Goal: Learn about a topic

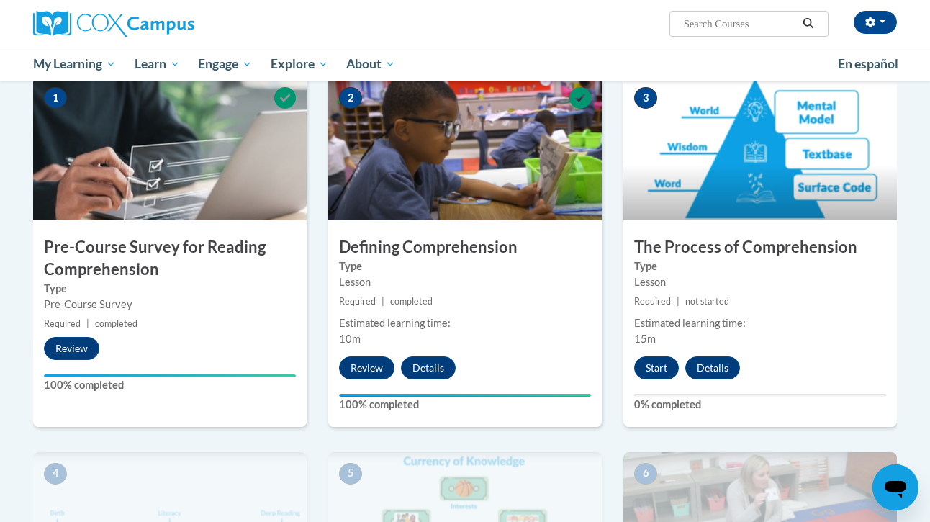
scroll to position [332, 0]
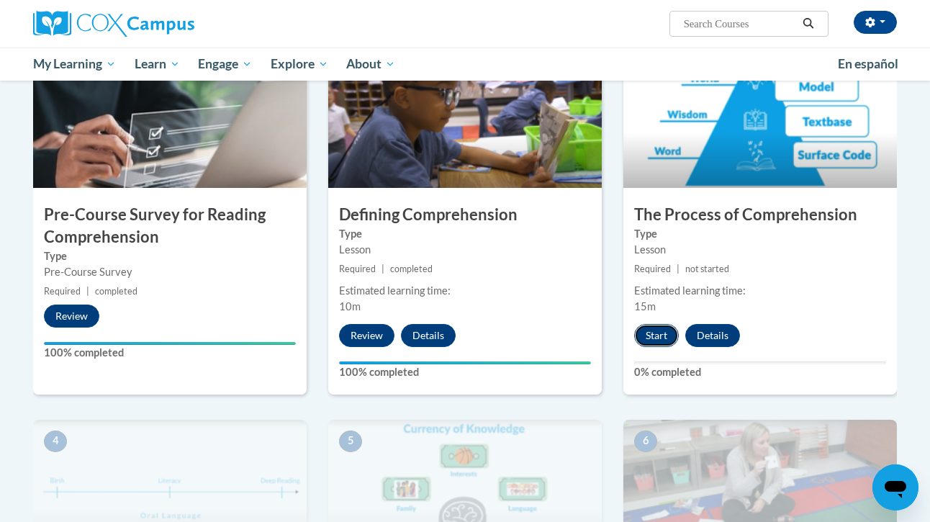
click at [654, 334] on button "Start" at bounding box center [656, 335] width 45 height 23
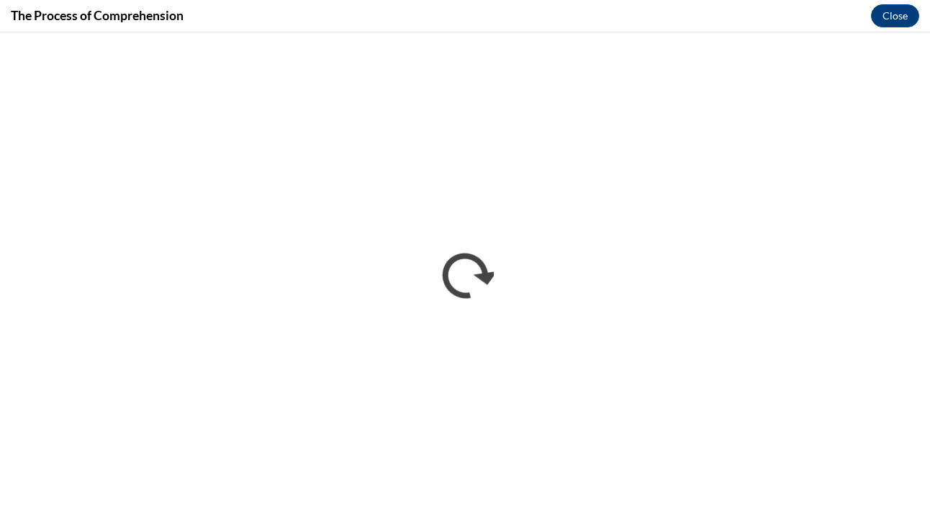
scroll to position [0, 0]
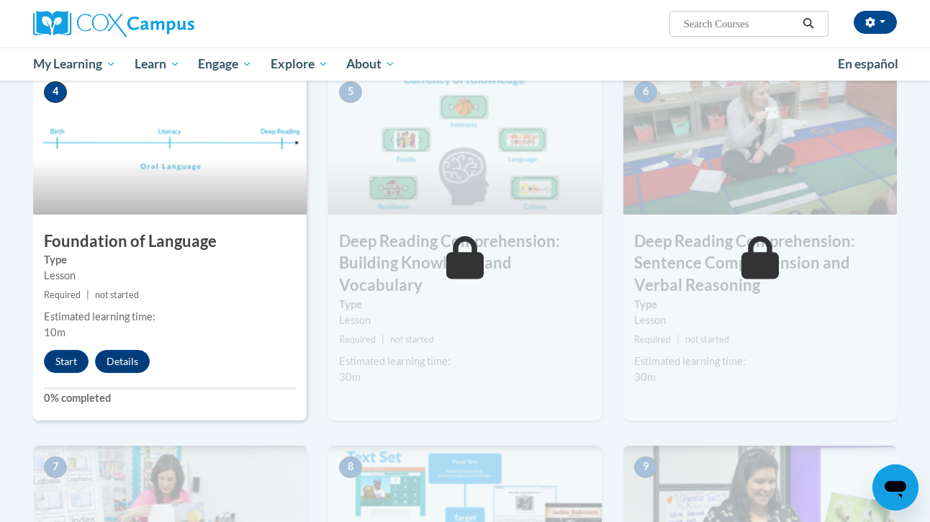
scroll to position [679, 0]
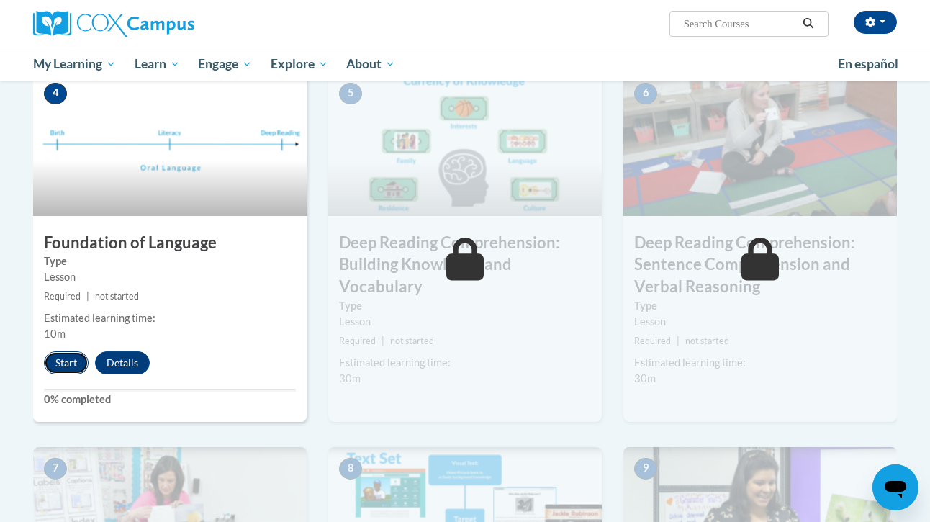
click at [77, 364] on button "Start" at bounding box center [66, 362] width 45 height 23
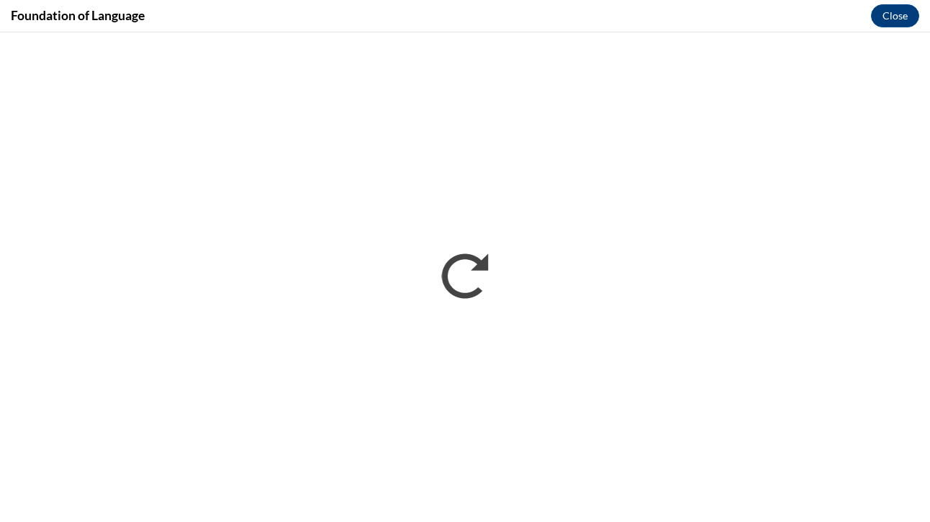
scroll to position [0, 0]
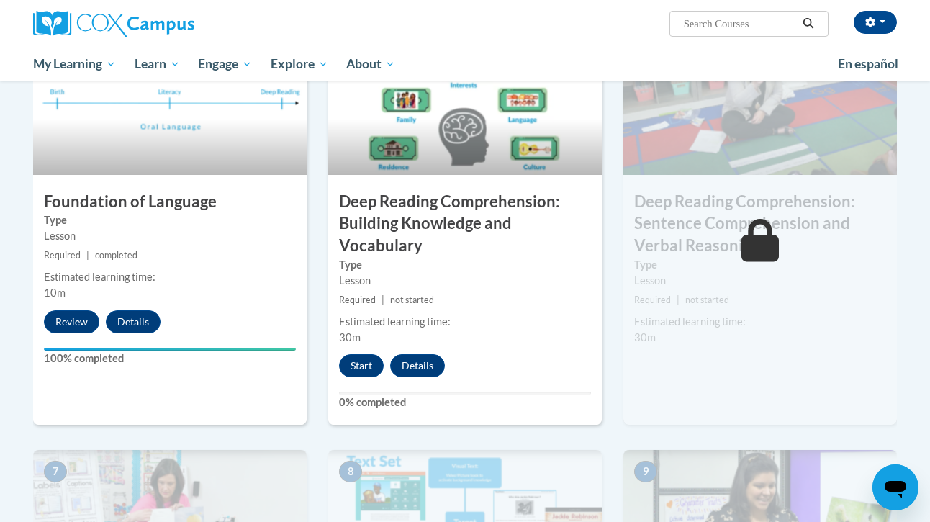
scroll to position [723, 0]
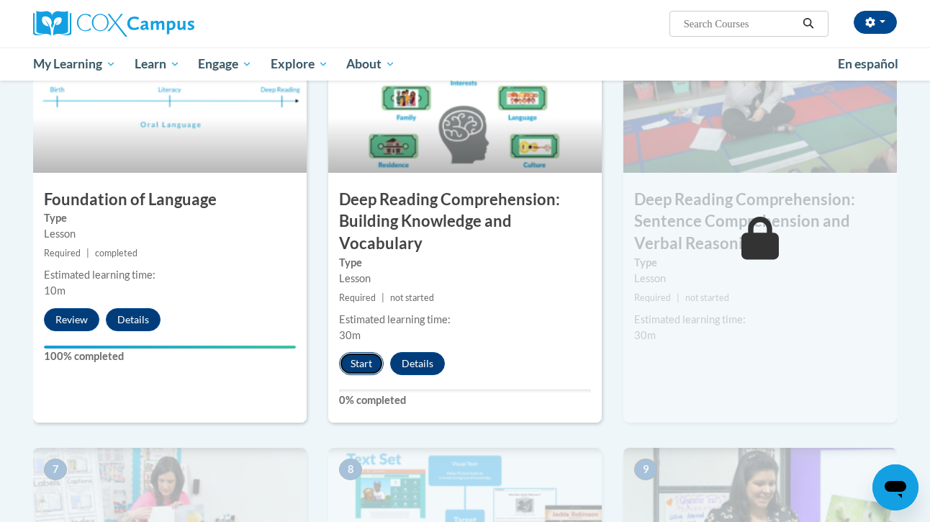
click at [364, 356] on button "Start" at bounding box center [361, 363] width 45 height 23
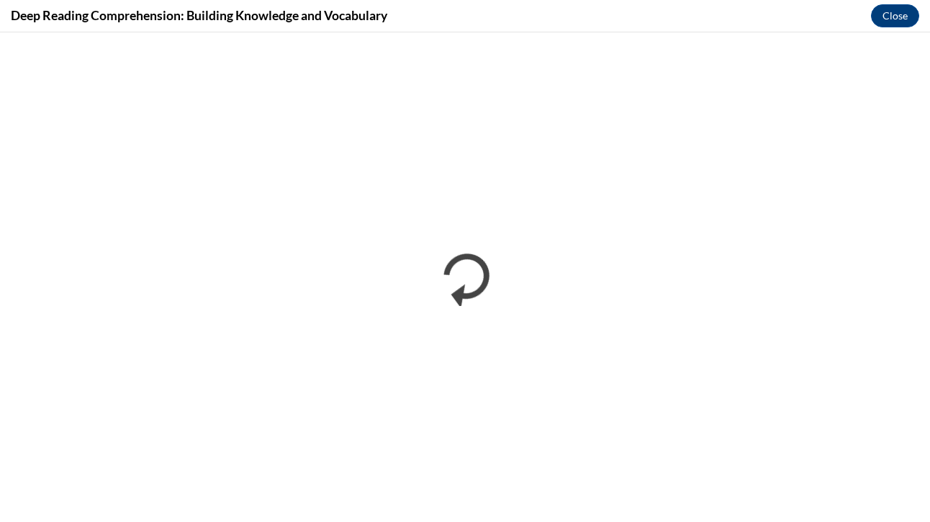
scroll to position [0, 0]
